Goal: Use online tool/utility: Utilize a website feature to perform a specific function

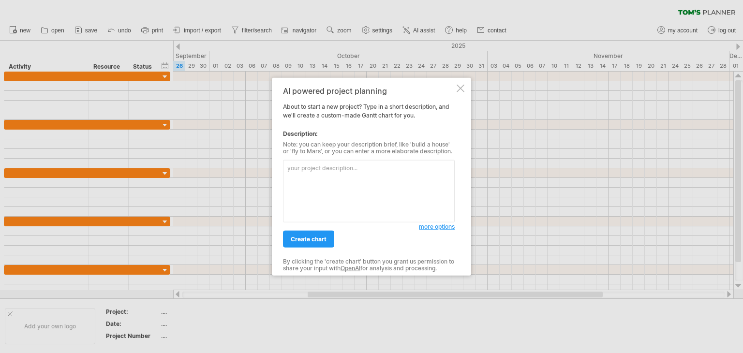
click at [317, 191] on textarea at bounding box center [369, 191] width 172 height 62
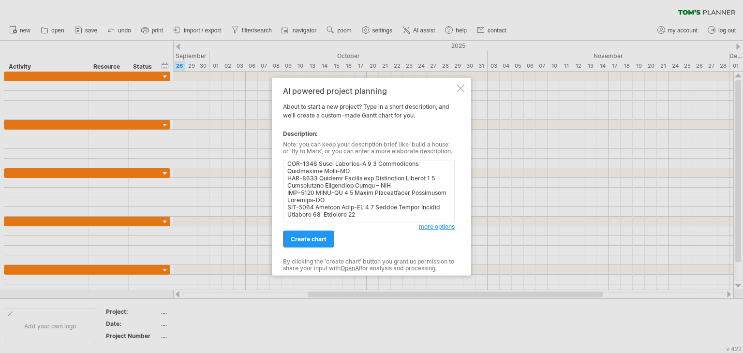
click at [317, 191] on textarea at bounding box center [369, 191] width 172 height 62
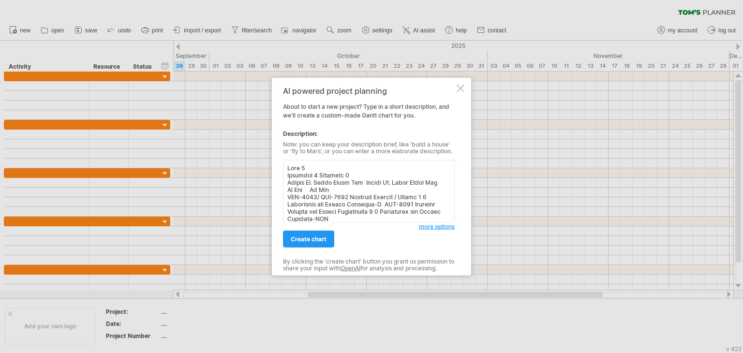
click at [312, 168] on textarea at bounding box center [369, 191] width 172 height 62
click at [286, 166] on textarea at bounding box center [369, 191] width 172 height 62
click at [292, 167] on textarea at bounding box center [369, 191] width 172 height 62
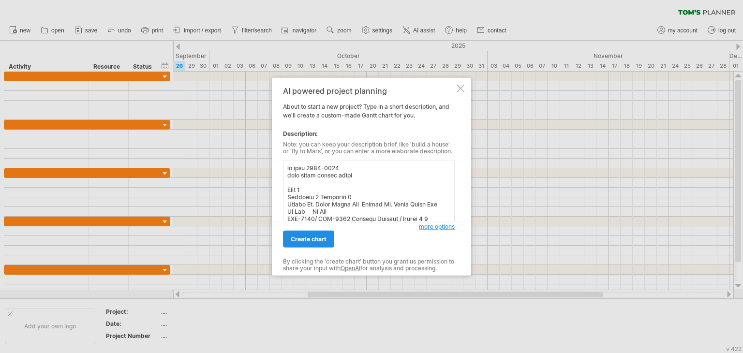
type textarea "bs iset [DATE]-[DATE] mile [PERSON_NAME] chart Year 1 Semester 1 Semester 2 Cou…"
click at [310, 240] on span "create chart" at bounding box center [309, 239] width 36 height 7
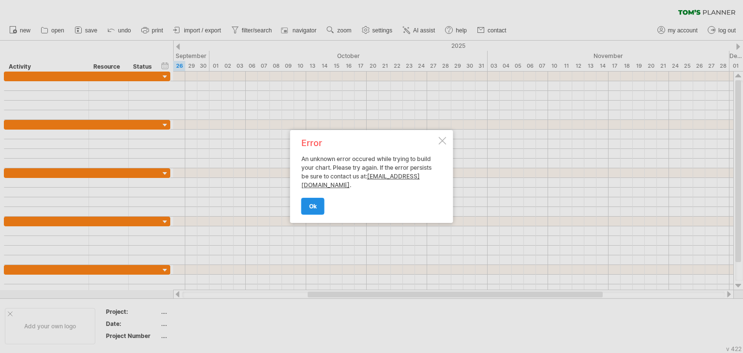
click at [314, 207] on span "ok" at bounding box center [313, 206] width 8 height 7
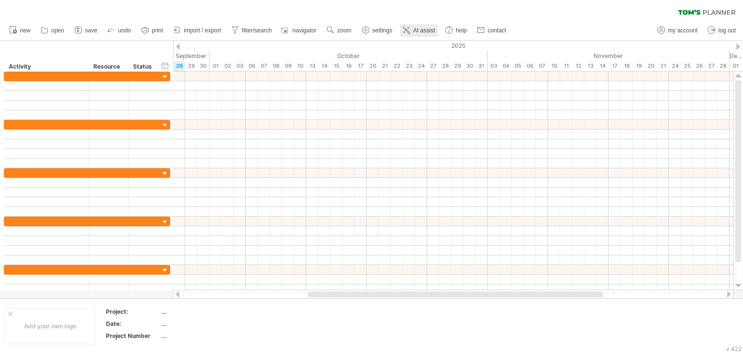
click at [413, 28] on link "AI assist" at bounding box center [419, 30] width 38 height 13
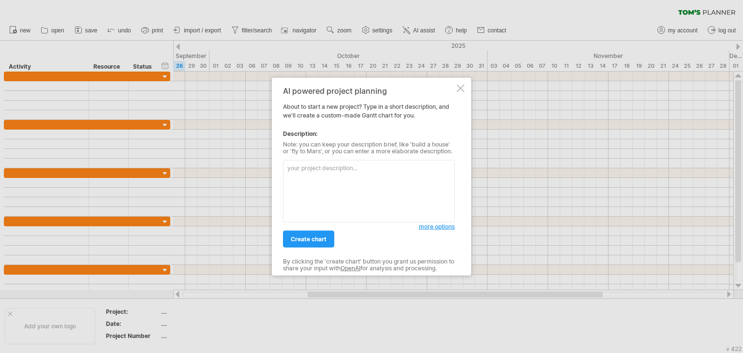
click at [360, 163] on textarea at bounding box center [369, 191] width 172 height 62
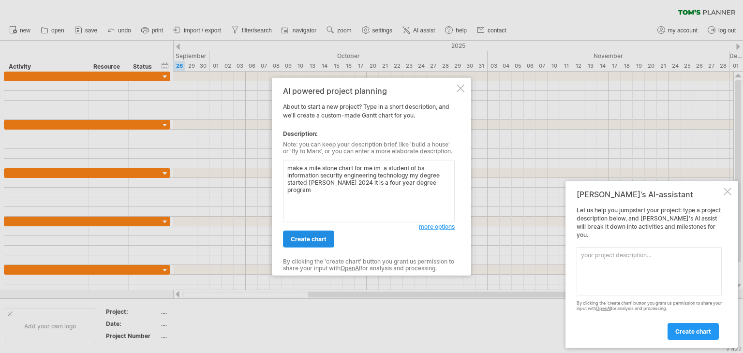
type textarea "make a mile stone chart for me im a student of bs information security engineer…"
click at [316, 237] on span "create chart" at bounding box center [309, 239] width 36 height 7
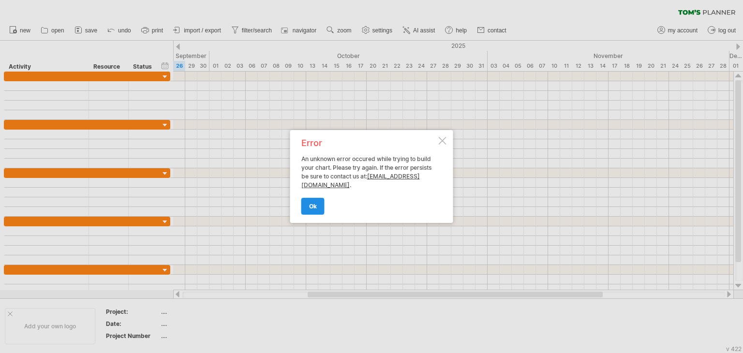
click at [310, 204] on span "ok" at bounding box center [313, 206] width 8 height 7
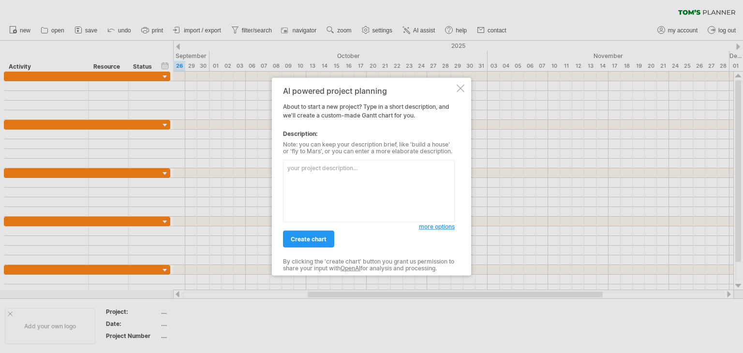
click at [428, 229] on span "more options" at bounding box center [437, 226] width 36 height 7
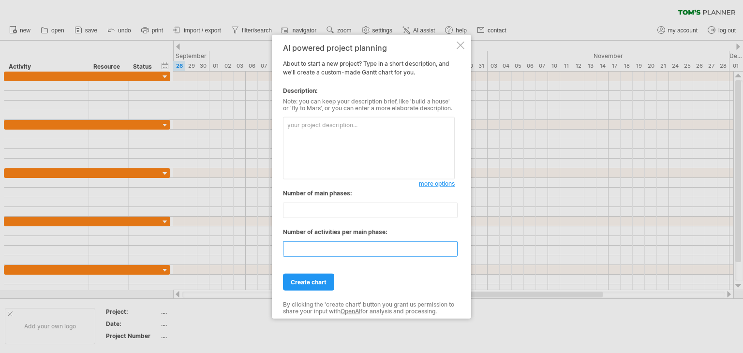
click at [377, 255] on input "**" at bounding box center [370, 248] width 175 height 15
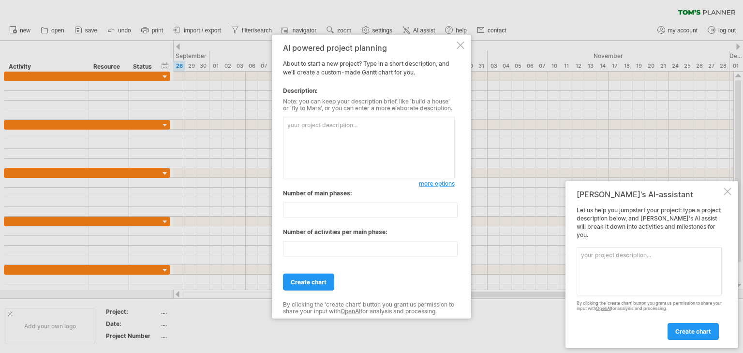
click at [461, 48] on div at bounding box center [461, 46] width 8 height 8
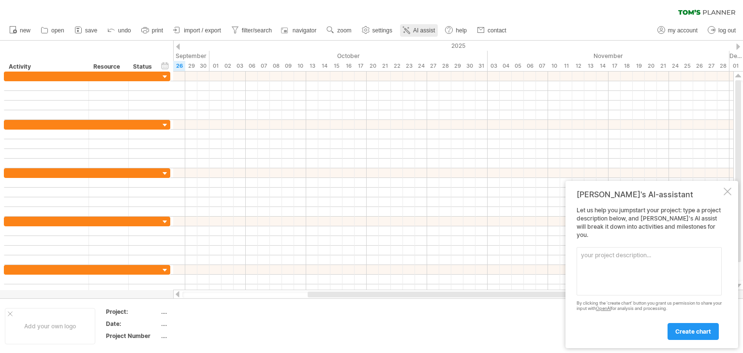
click at [425, 28] on span "AI assist" at bounding box center [424, 30] width 22 height 7
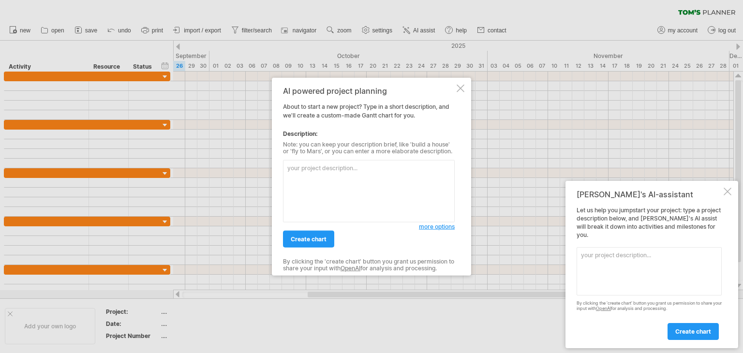
click at [329, 157] on div "more options" at bounding box center [369, 188] width 172 height 67
click at [331, 175] on textarea at bounding box center [369, 191] width 172 height 62
paste textarea "Create a four-year Gantt chart for a Bachelor of Science in Information Securit…"
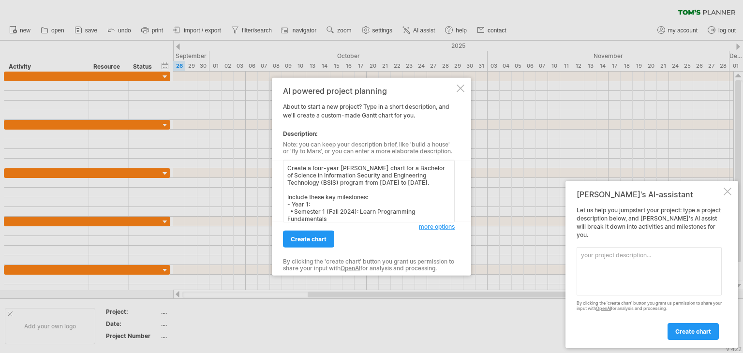
scroll to position [163, 0]
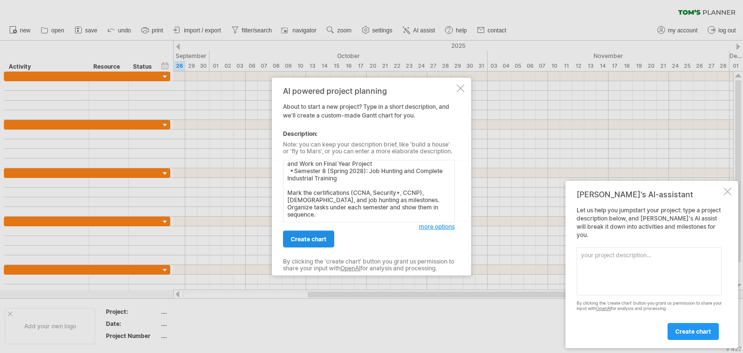
type textarea "Create a four-year Gantt chart for a Bachelor of Science in Information Securit…"
click at [316, 239] on span "create chart" at bounding box center [309, 239] width 36 height 7
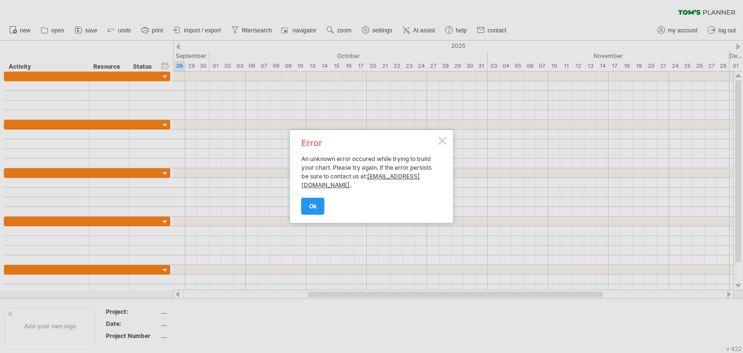
click at [439, 135] on div "Error An unknown error occured while trying to build your chart. Please try aga…" at bounding box center [371, 176] width 163 height 93
click at [440, 138] on div at bounding box center [443, 141] width 8 height 8
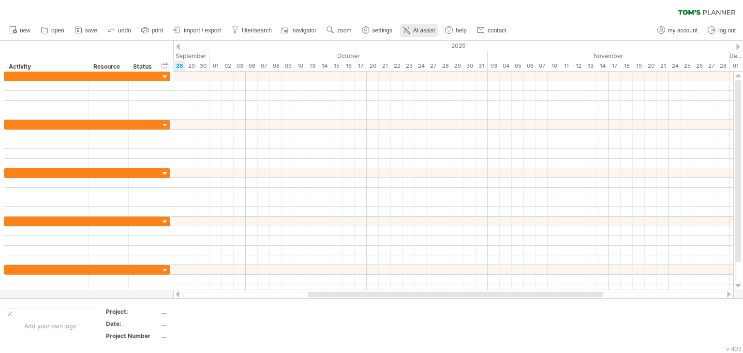
click at [425, 26] on link "AI assist" at bounding box center [419, 30] width 38 height 13
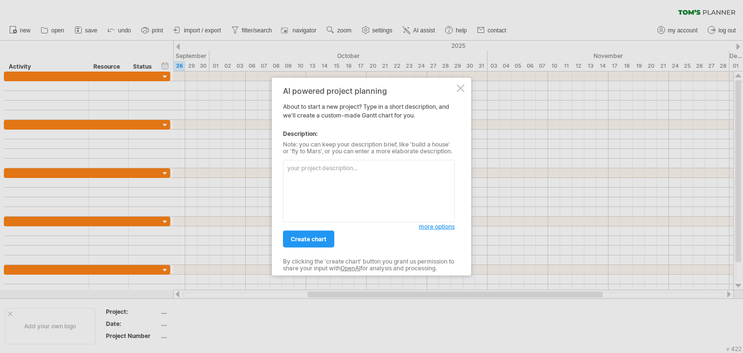
click at [335, 165] on textarea at bounding box center [369, 191] width 172 height 62
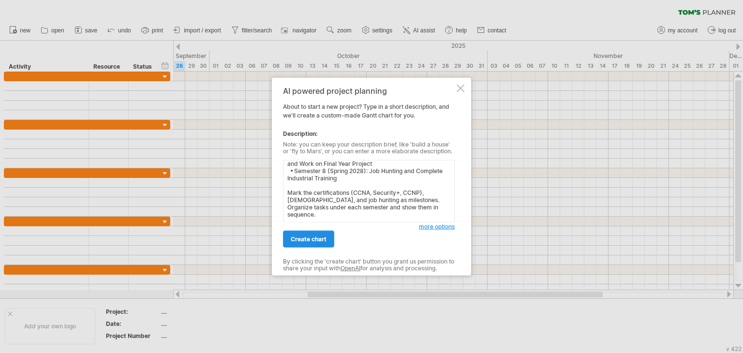
type textarea "Create a four-year Gantt chart for a Bachelor of Science in Information Securit…"
click at [318, 237] on span "create chart" at bounding box center [309, 239] width 36 height 7
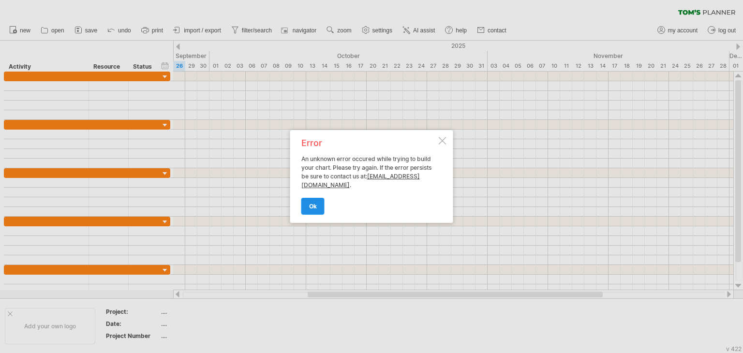
click at [311, 207] on span "ok" at bounding box center [313, 206] width 8 height 7
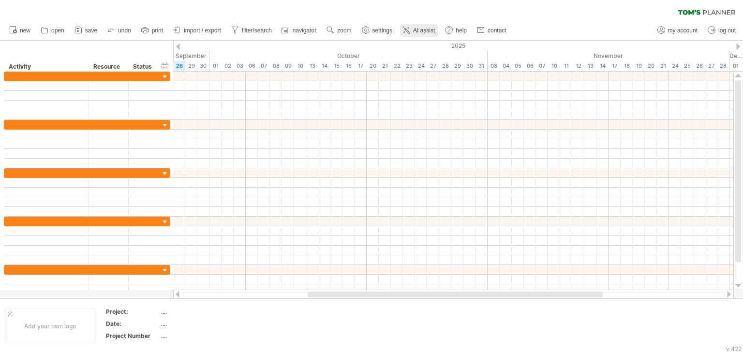
click at [416, 30] on span "AI assist" at bounding box center [424, 30] width 22 height 7
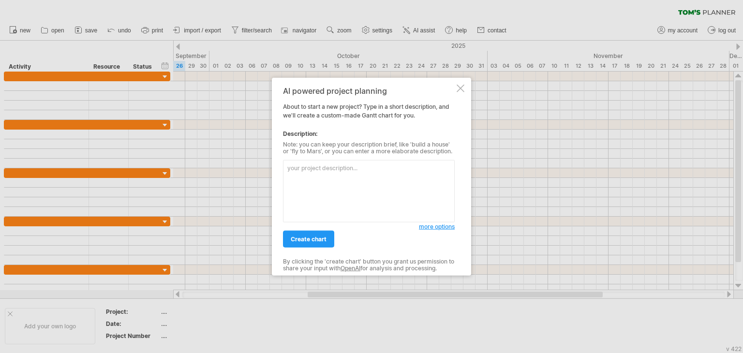
click at [323, 174] on textarea at bounding box center [369, 191] width 172 height 62
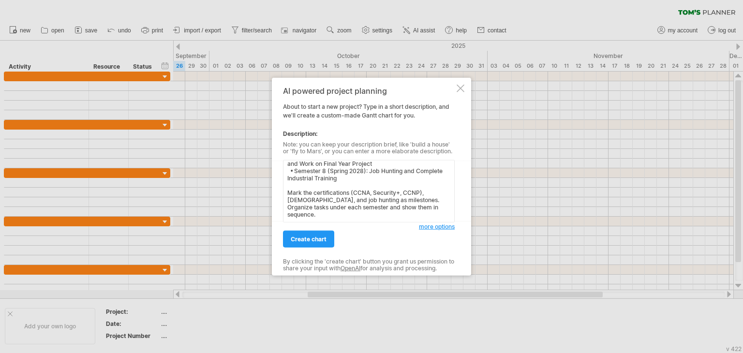
scroll to position [0, 0]
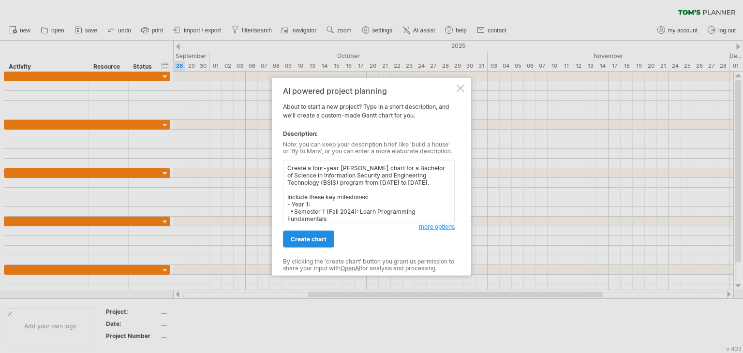
type textarea "Create a four-year Gantt chart for a Bachelor of Science in Information Securit…"
click at [325, 237] on span "create chart" at bounding box center [309, 239] width 36 height 7
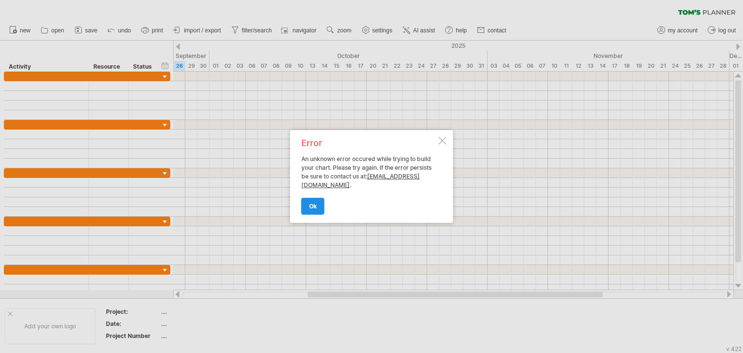
click at [320, 203] on link "ok" at bounding box center [312, 206] width 23 height 17
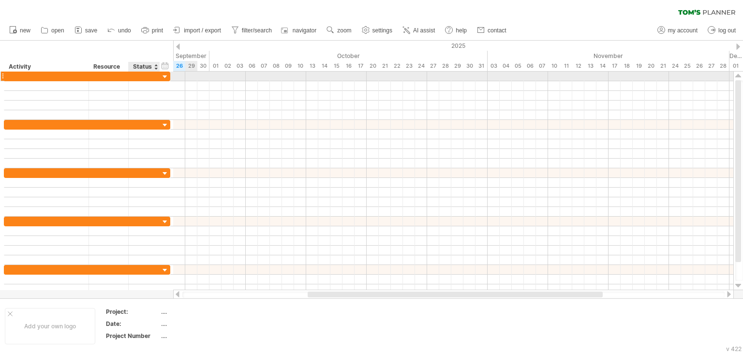
click at [158, 80] on div at bounding box center [158, 77] width 5 height 10
click at [161, 78] on div at bounding box center [165, 77] width 9 height 9
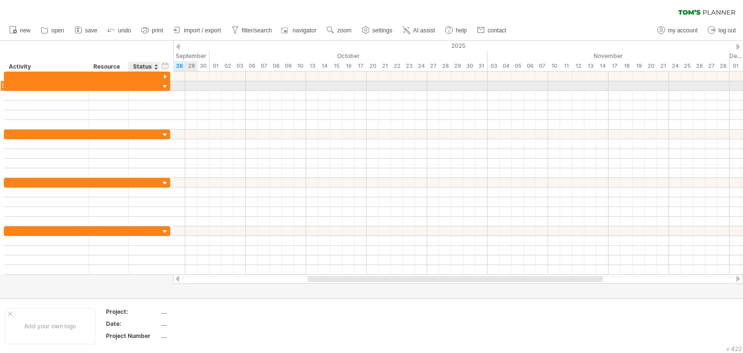
click at [163, 86] on div at bounding box center [165, 86] width 9 height 9
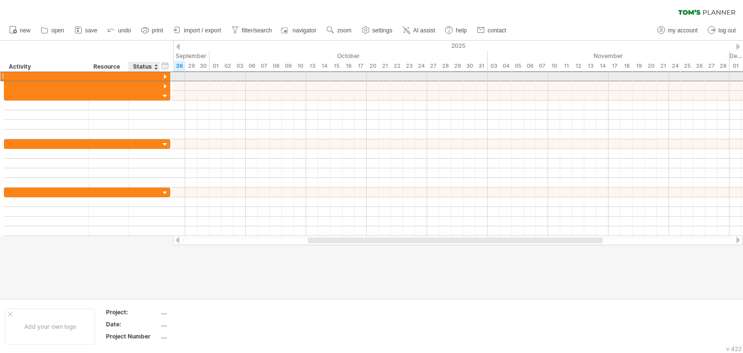
click at [143, 80] on div at bounding box center [143, 76] width 21 height 9
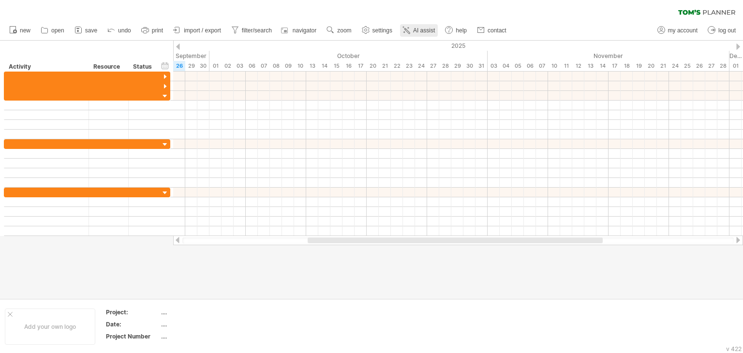
click at [413, 31] on link "AI assist" at bounding box center [419, 30] width 38 height 13
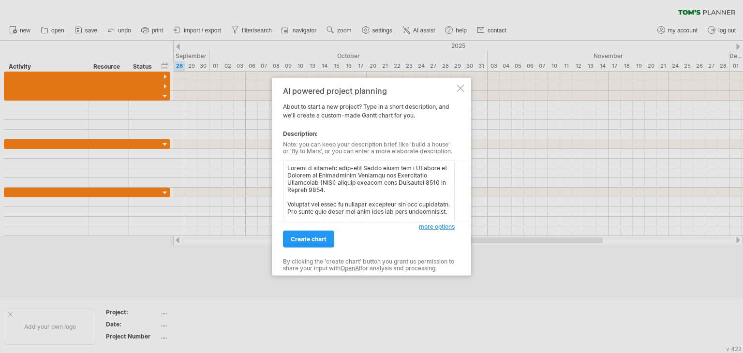
scroll to position [405, 0]
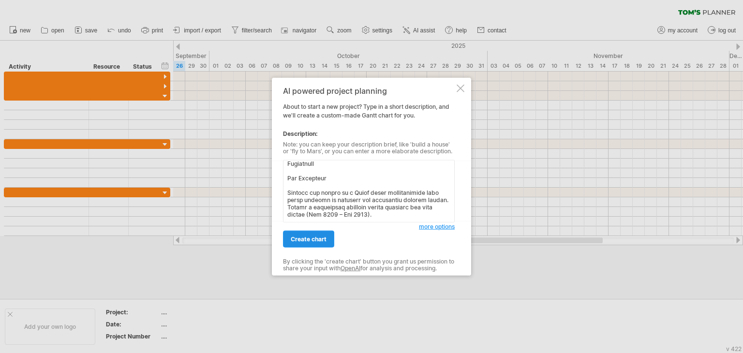
type textarea "Create a detailed four-year Gantt chart for a Bachelor of Science in Informatio…"
click at [296, 246] on link "create chart" at bounding box center [308, 239] width 51 height 17
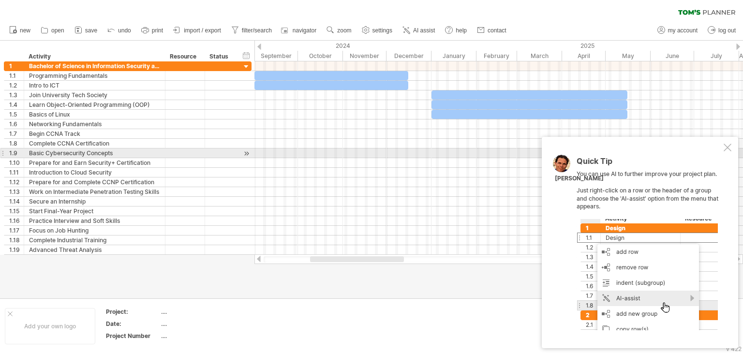
click at [724, 150] on div at bounding box center [728, 148] width 8 height 8
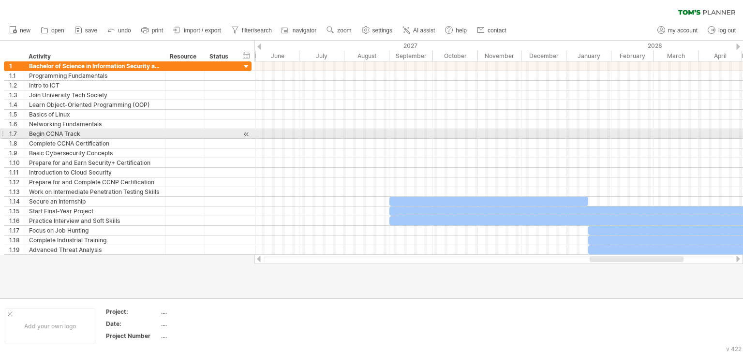
click at [494, 150] on div at bounding box center [498, 153] width 489 height 10
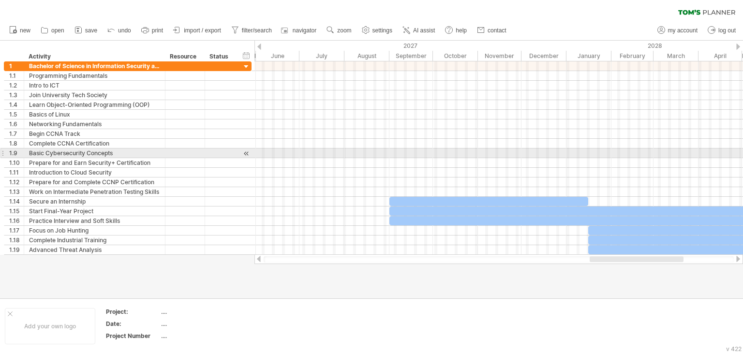
click at [496, 153] on div at bounding box center [498, 153] width 489 height 10
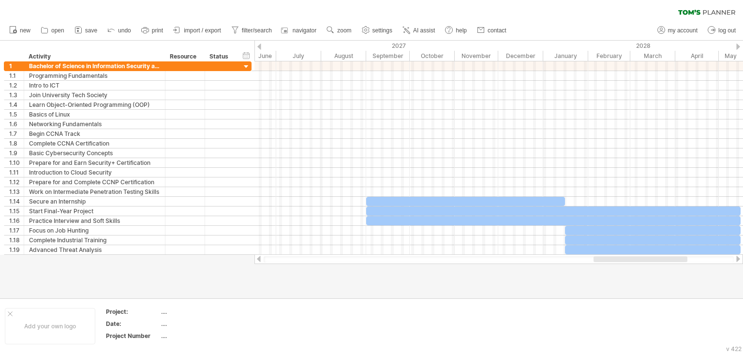
click at [621, 276] on div at bounding box center [371, 170] width 743 height 258
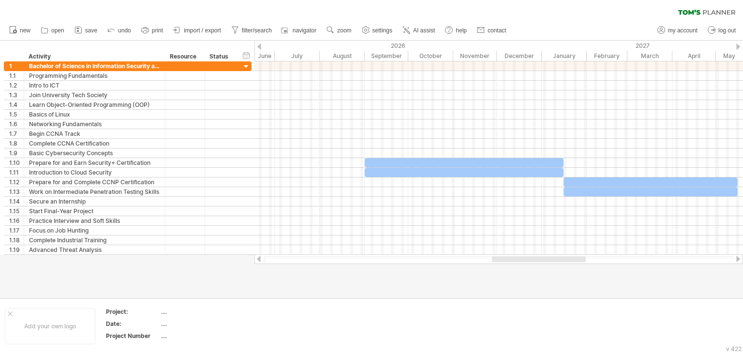
drag, startPoint x: 601, startPoint y: 260, endPoint x: 500, endPoint y: 258, distance: 101.1
click at [500, 258] on div at bounding box center [539, 259] width 94 height 6
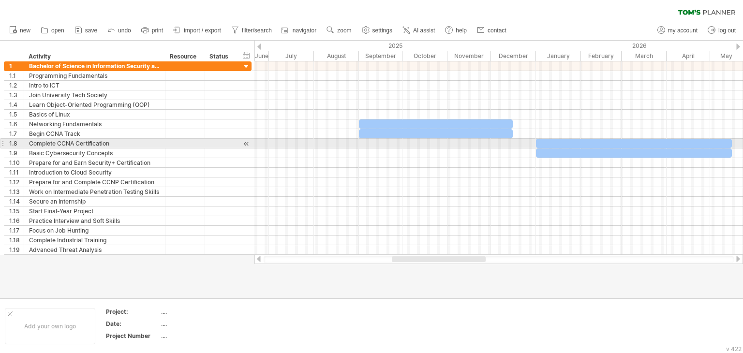
click at [383, 144] on div at bounding box center [498, 144] width 489 height 10
